Goal: Information Seeking & Learning: Understand process/instructions

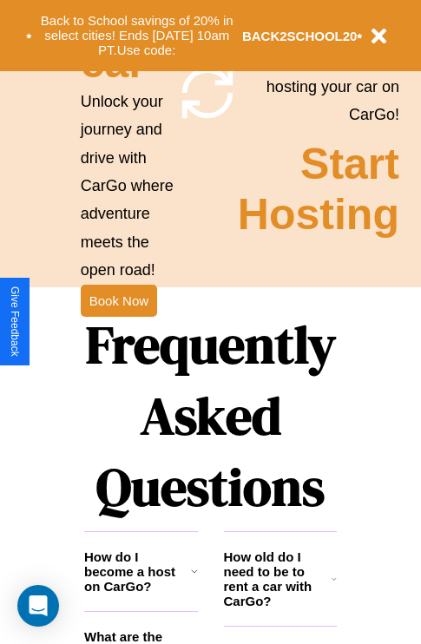
scroll to position [2104, 0]
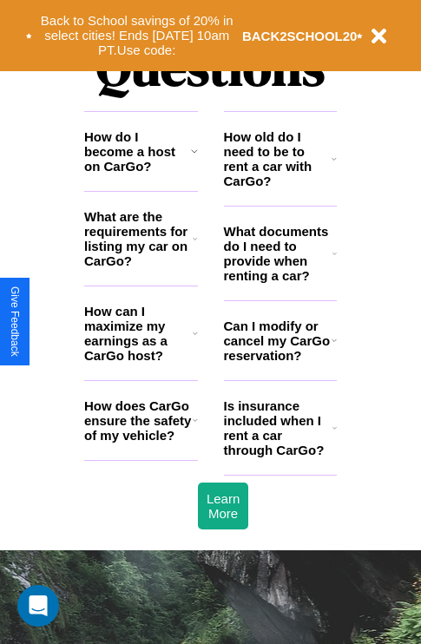
click at [141, 174] on h3 "How do I become a host on CarGo?" at bounding box center [137, 151] width 107 height 44
click at [195, 427] on icon at bounding box center [195, 420] width 5 height 14
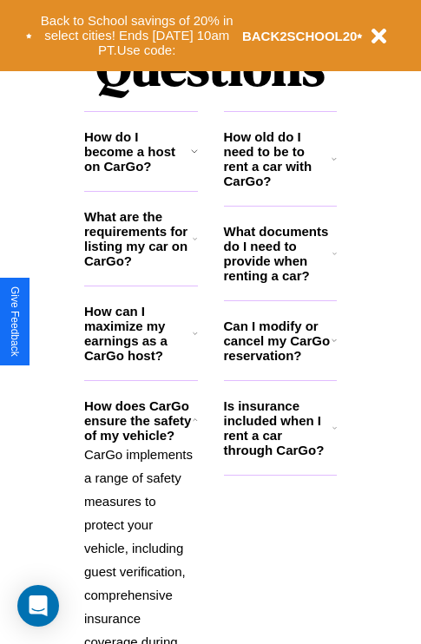
click at [333, 347] on icon at bounding box center [334, 340] width 5 height 14
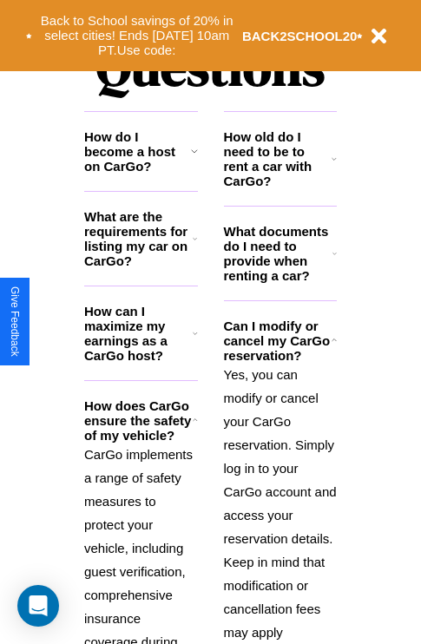
click at [280, 187] on h3 "How old do I need to be to rent a car with CarGo?" at bounding box center [278, 158] width 109 height 59
click at [141, 267] on h3 "What are the requirements for listing my car on CarGo?" at bounding box center [138, 238] width 109 height 59
click at [141, 532] on p "CarGo implements a range of safety measures to protect your vehicle, including …" at bounding box center [141, 654] width 114 height 422
